Goal: Communication & Community: Answer question/provide support

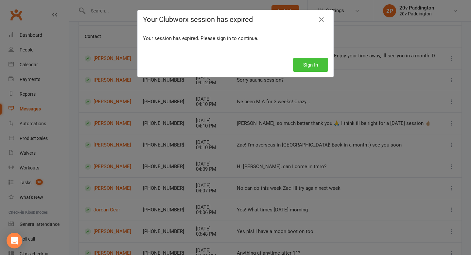
click at [316, 66] on button "Sign In" at bounding box center [310, 65] width 35 height 14
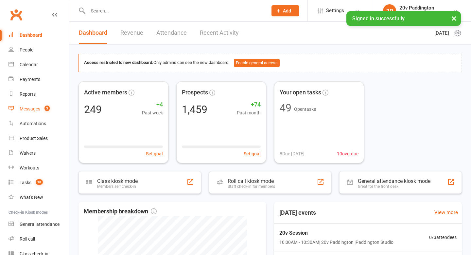
click at [45, 104] on link "Messages 3" at bounding box center [39, 108] width 61 height 15
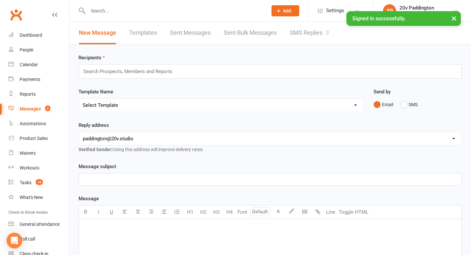
click at [288, 39] on div "New Message Templates Sent Messages Sent Bulk Messages SMS Replies 3" at bounding box center [203, 33] width 269 height 23
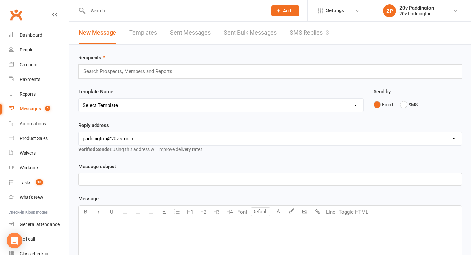
click at [302, 33] on link "SMS Replies 3" at bounding box center [309, 33] width 39 height 23
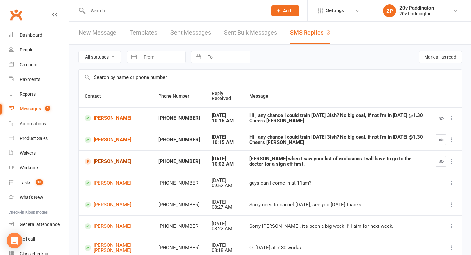
click at [100, 162] on link "[PERSON_NAME]" at bounding box center [116, 161] width 62 height 6
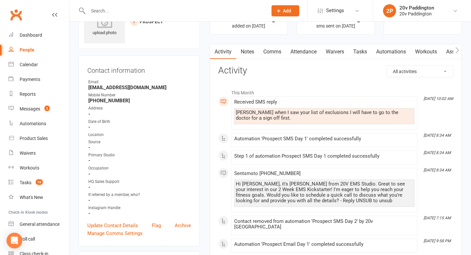
scroll to position [36, 0]
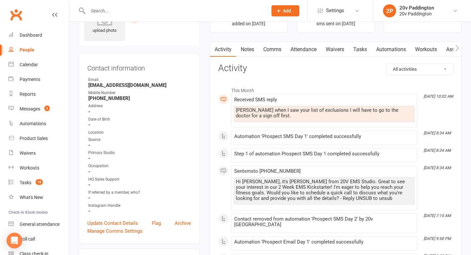
click at [325, 111] on div "[PERSON_NAME] when I saw your list of exclusions I will have to go to the docto…" at bounding box center [324, 112] width 177 height 11
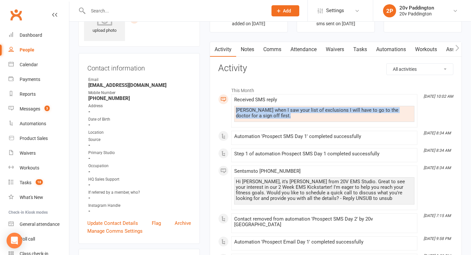
click at [325, 111] on div "[PERSON_NAME] when I saw your list of exclusions I will have to go to the docto…" at bounding box center [324, 112] width 177 height 11
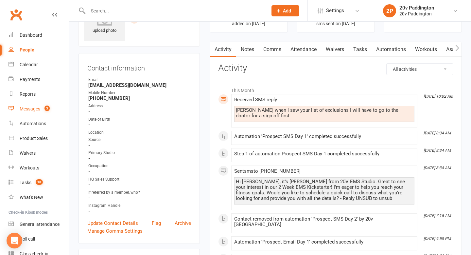
click at [37, 102] on link "Messages 3" at bounding box center [39, 108] width 61 height 15
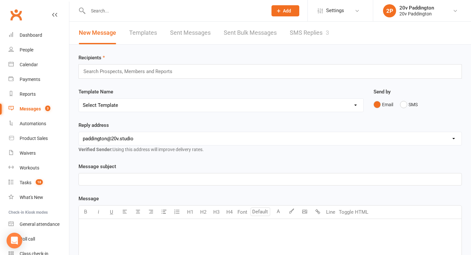
click at [307, 35] on link "SMS Replies 3" at bounding box center [309, 33] width 39 height 23
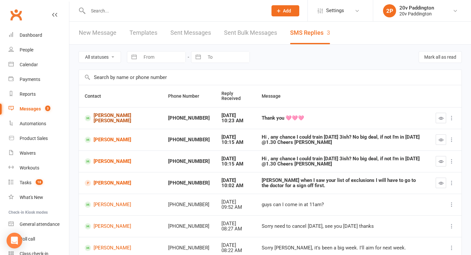
click at [107, 113] on link "[PERSON_NAME] [PERSON_NAME]" at bounding box center [121, 118] width 72 height 11
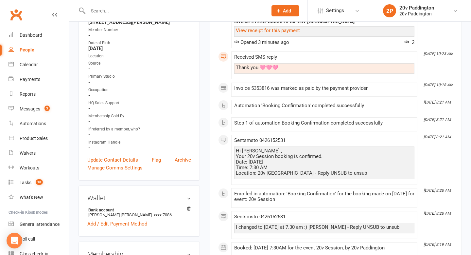
scroll to position [135, 0]
